Goal: Transaction & Acquisition: Book appointment/travel/reservation

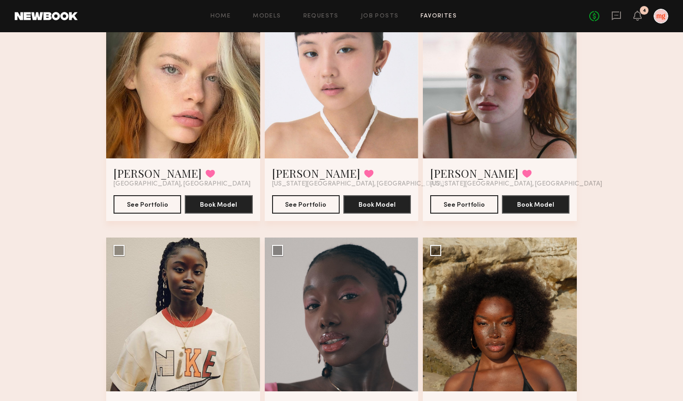
scroll to position [143, 0]
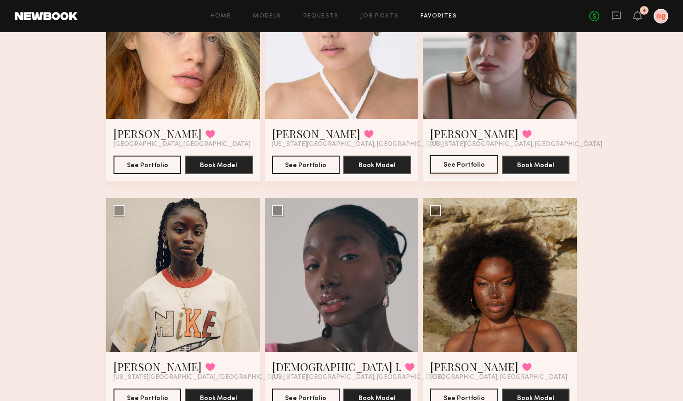
click at [476, 165] on button "See Portfolio" at bounding box center [465, 164] width 68 height 18
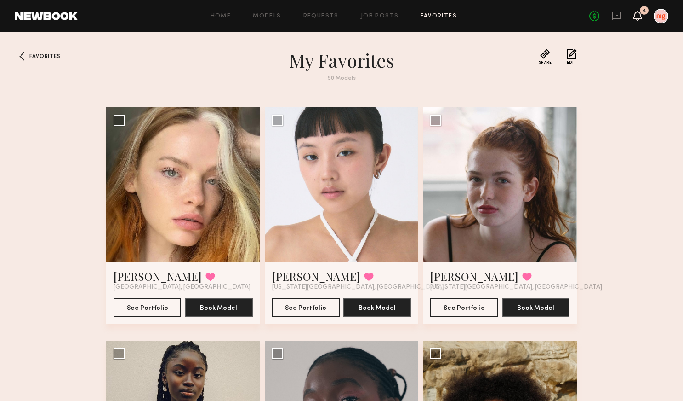
click at [639, 15] on icon at bounding box center [637, 15] width 7 height 6
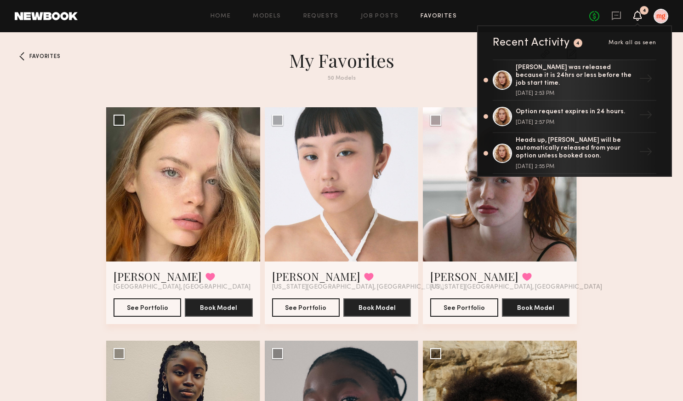
click at [639, 15] on icon at bounding box center [637, 15] width 7 height 6
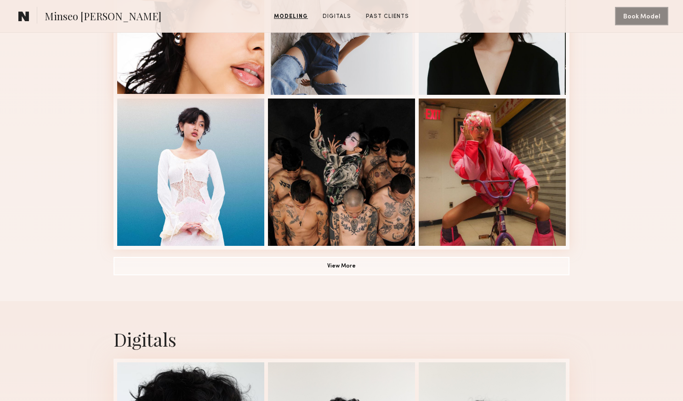
scroll to position [644, 0]
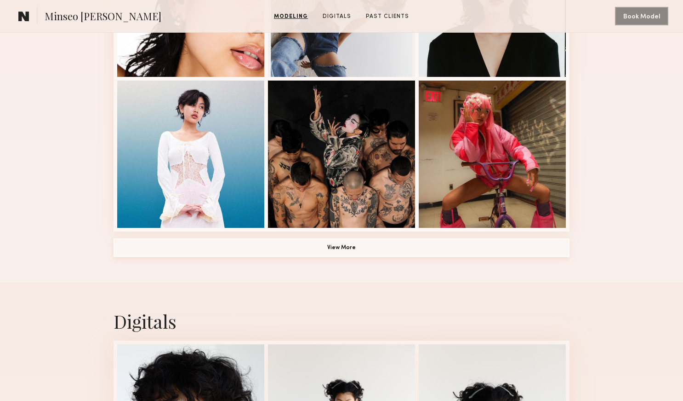
click at [357, 238] on button "View More" at bounding box center [342, 247] width 456 height 18
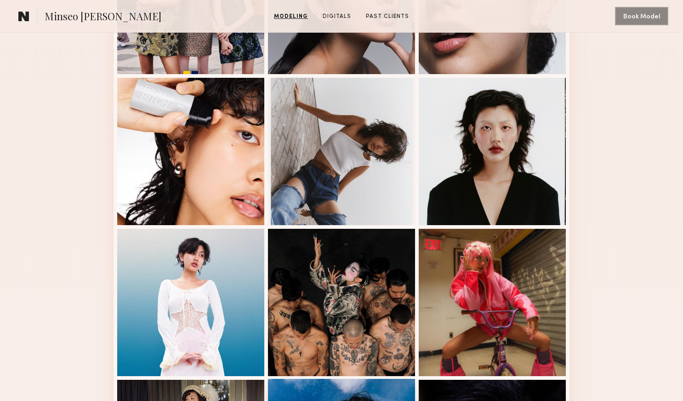
scroll to position [0, 0]
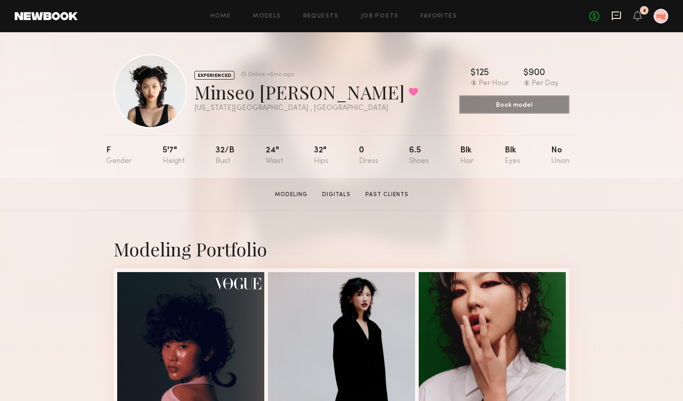
click at [616, 19] on icon at bounding box center [617, 16] width 10 height 10
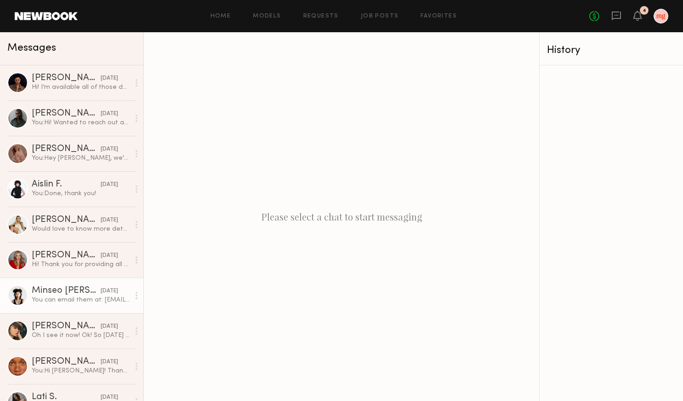
scroll to position [109, 0]
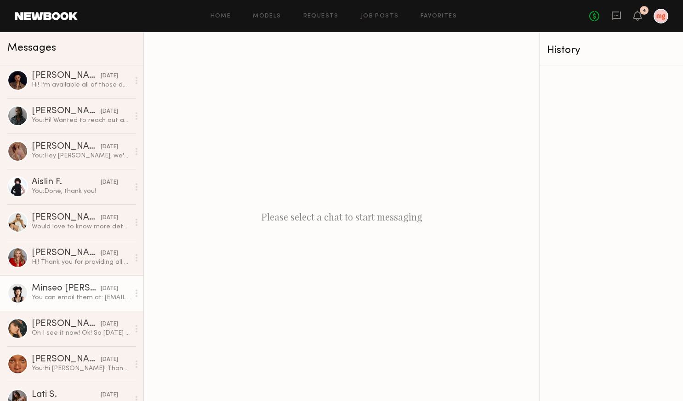
click at [60, 294] on div "You can email them at: hello@dreamlandagency.com" at bounding box center [81, 297] width 98 height 9
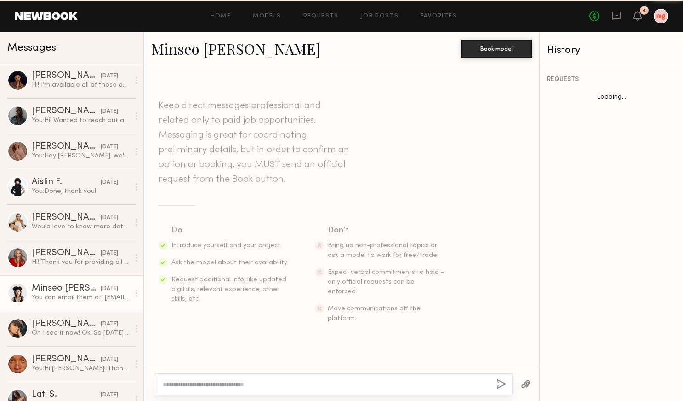
scroll to position [518, 0]
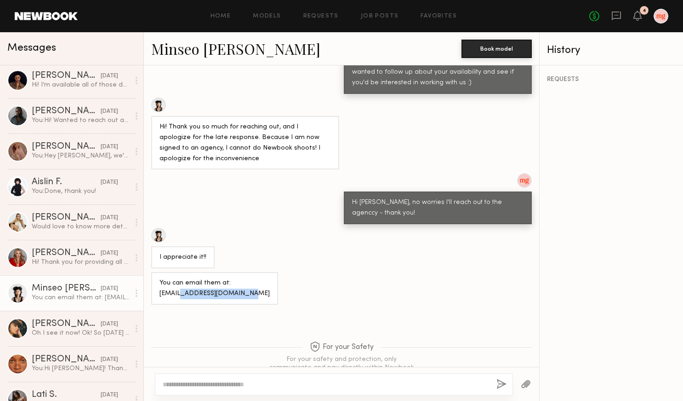
drag, startPoint x: 250, startPoint y: 264, endPoint x: 180, endPoint y: 264, distance: 70.4
click at [180, 272] on div "You can email them at: hello@dreamlandagency.com" at bounding box center [214, 288] width 127 height 33
copy div "dreamlandagency.com"
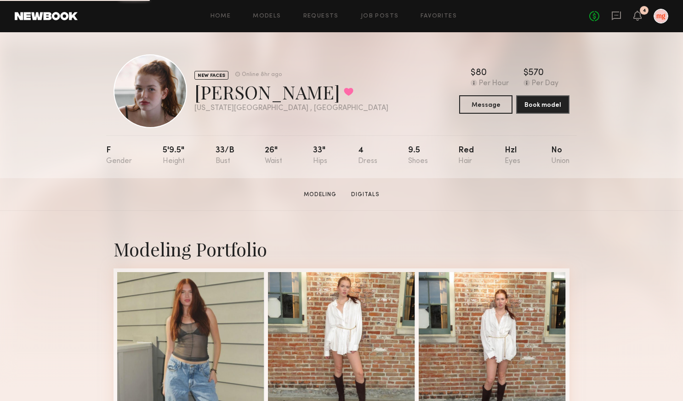
click at [142, 91] on div at bounding box center [151, 91] width 74 height 74
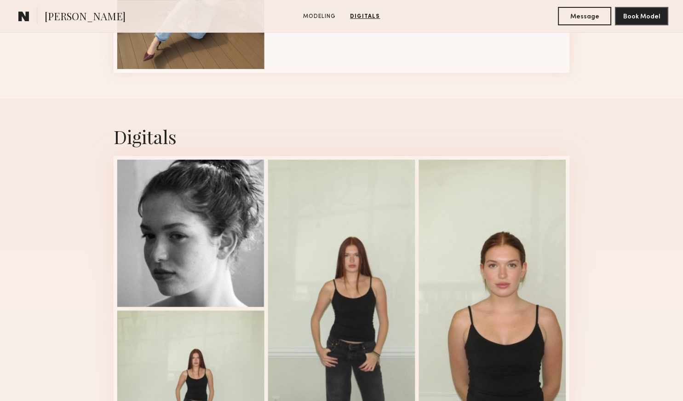
scroll to position [780, 0]
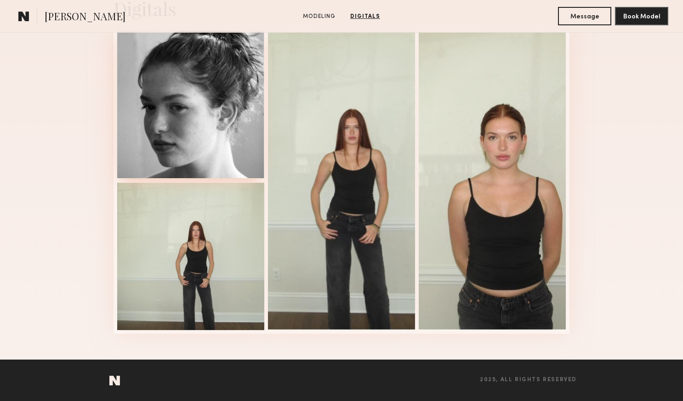
click at [169, 114] on div at bounding box center [190, 104] width 147 height 147
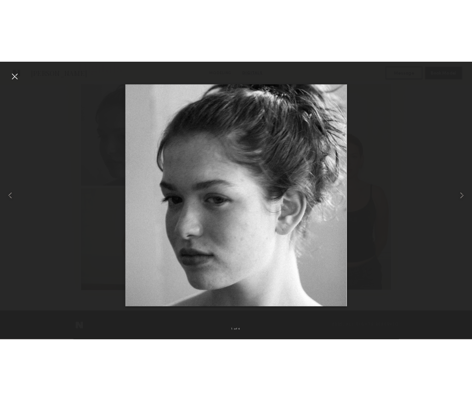
scroll to position [665, 0]
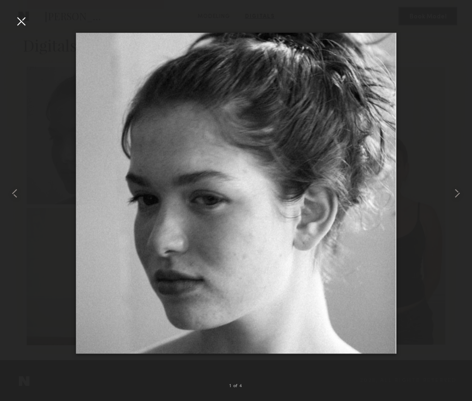
click at [20, 17] on div at bounding box center [21, 21] width 15 height 15
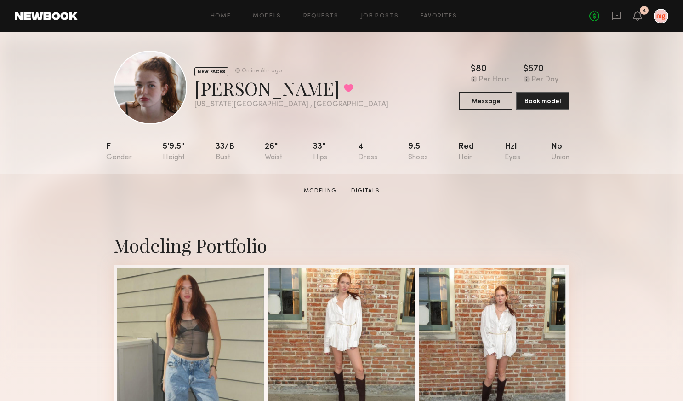
scroll to position [5, 0]
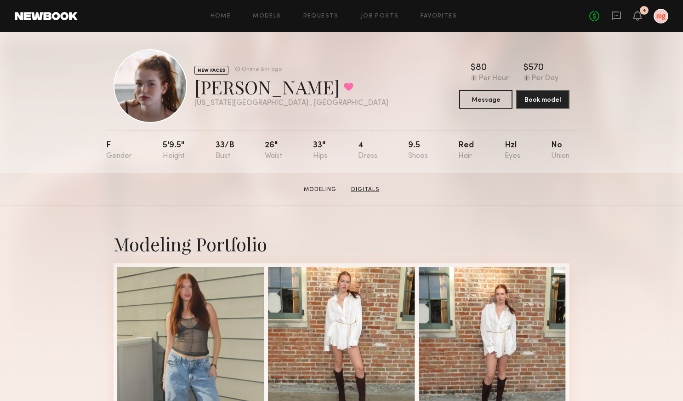
click at [365, 187] on link "Digitals" at bounding box center [366, 189] width 36 height 8
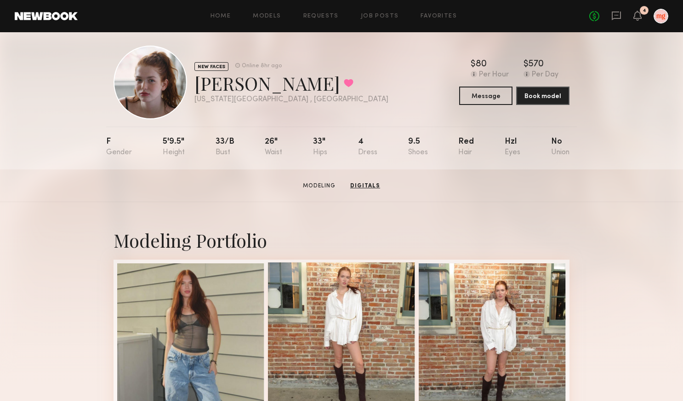
scroll to position [0, 0]
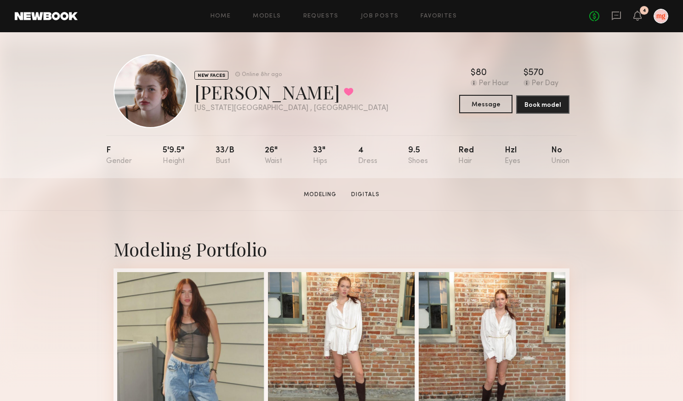
click at [465, 108] on button "Message" at bounding box center [485, 104] width 53 height 18
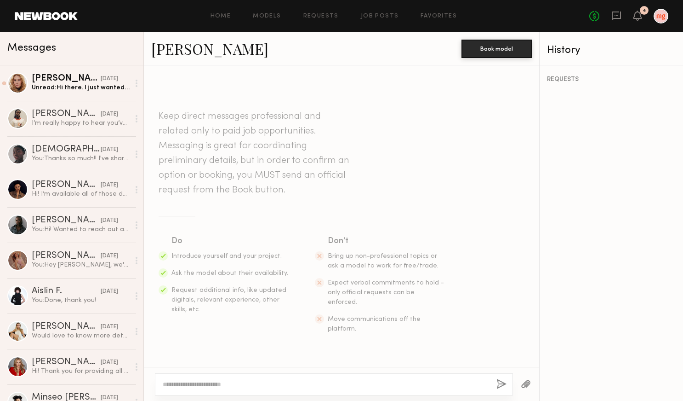
click at [299, 380] on textarea at bounding box center [326, 383] width 327 height 9
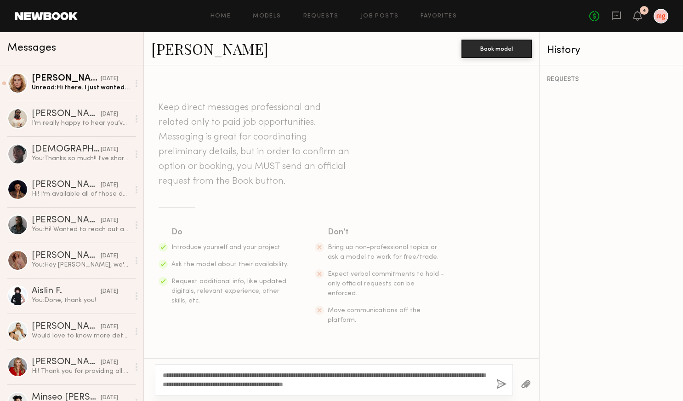
type textarea "**********"
click at [500, 383] on button "button" at bounding box center [502, 384] width 10 height 11
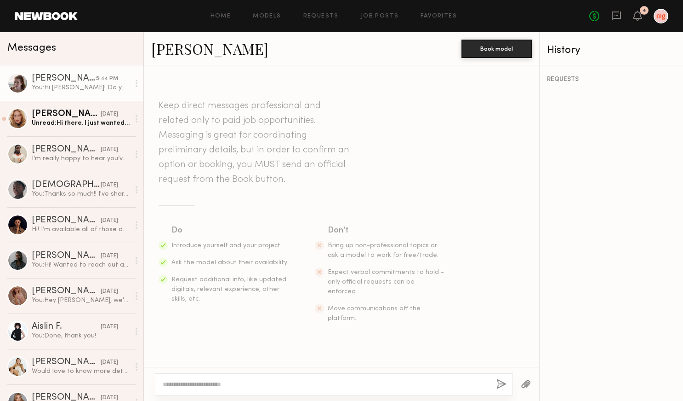
scroll to position [117, 0]
